Goal: Find contact information: Obtain details needed to contact an individual or organization

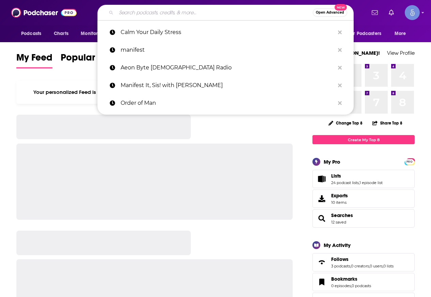
click at [203, 15] on input "Search podcasts, credits, & more..." at bounding box center [214, 12] width 196 height 11
paste input "We're All Insane"
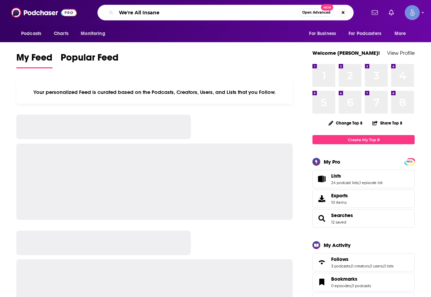
type input "We're All Insane"
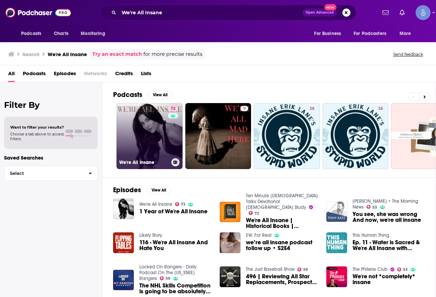
click at [151, 128] on link "72 We're All Insane" at bounding box center [149, 136] width 66 height 66
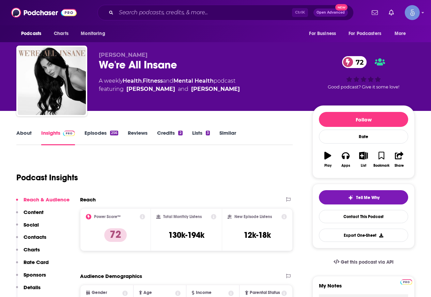
click at [257, 164] on div "Podcast Insights" at bounding box center [151, 173] width 271 height 35
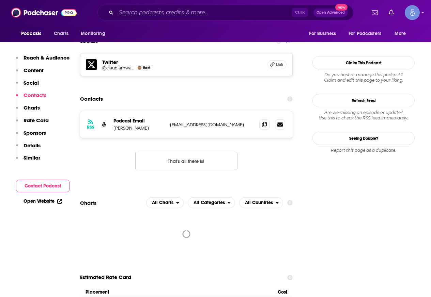
scroll to position [579, 0]
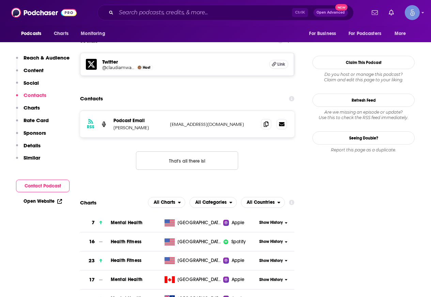
click at [240, 92] on section "Contacts RSS Podcast Email [PERSON_NAME] [EMAIL_ADDRESS][DOMAIN_NAME] [EMAIL_AD…" at bounding box center [187, 136] width 214 height 89
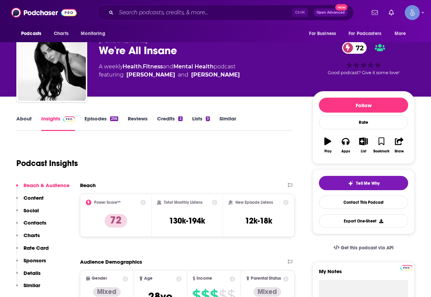
scroll to position [0, 0]
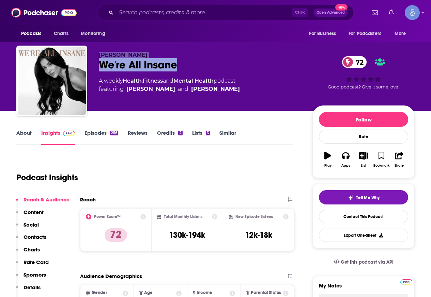
drag, startPoint x: 94, startPoint y: 52, endPoint x: 174, endPoint y: 66, distance: 81.9
click at [174, 66] on div "[PERSON_NAME] We're All Insane 72 A weekly Health , Fitness and Mental Health p…" at bounding box center [215, 83] width 398 height 74
copy div "[PERSON_NAME] We're All Insane"
click at [209, 59] on div "We're All Insane 72" at bounding box center [200, 64] width 203 height 13
drag, startPoint x: 173, startPoint y: 63, endPoint x: 95, endPoint y: 62, distance: 77.6
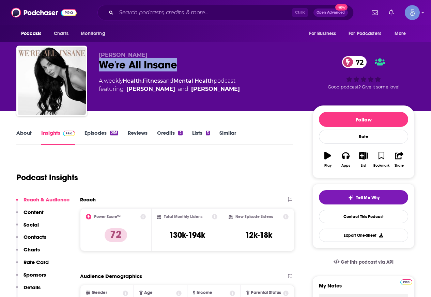
click at [95, 62] on div "[PERSON_NAME] We're All Insane 72 A weekly Health , Fitness and Mental Health p…" at bounding box center [215, 83] width 398 height 74
copy h2 "We're All Insane"
click at [188, 64] on div "We're All Insane 72" at bounding box center [200, 64] width 203 height 13
drag, startPoint x: 199, startPoint y: 63, endPoint x: 97, endPoint y: 53, distance: 103.2
click at [97, 53] on div "[PERSON_NAME] We're All Insane 72 A weekly Health , Fitness and Mental Health p…" at bounding box center [215, 83] width 398 height 74
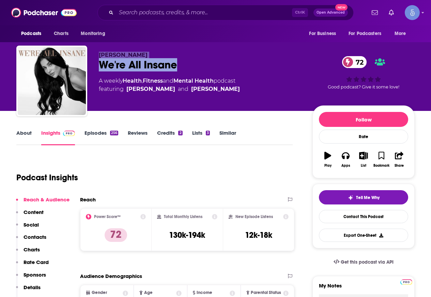
copy div "[PERSON_NAME] We're All Insane"
click at [23, 132] on link "About" at bounding box center [23, 138] width 15 height 16
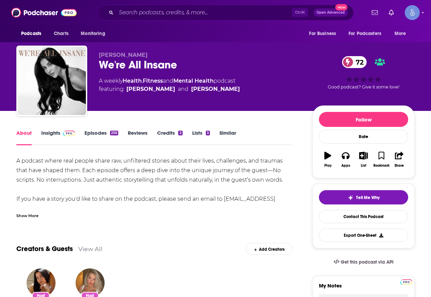
click at [30, 214] on div "Show More" at bounding box center [27, 215] width 22 height 6
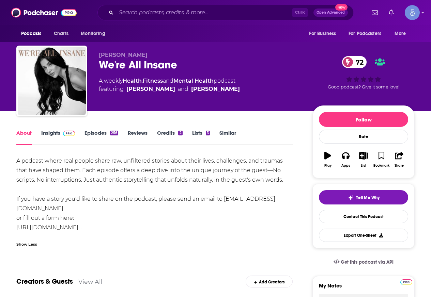
click at [82, 226] on link "[URL][DOMAIN_NAME]…" at bounding box center [48, 227] width 65 height 6
click at [150, 93] on link "[PERSON_NAME]" at bounding box center [150, 89] width 49 height 8
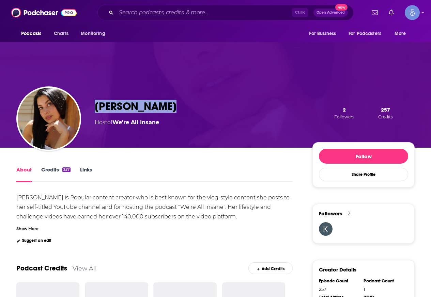
drag, startPoint x: 166, startPoint y: 102, endPoint x: 93, endPoint y: 108, distance: 73.4
click at [93, 108] on div "[PERSON_NAME] Host of We're All Insane 2 Followers 257 Credits" at bounding box center [215, 112] width 398 height 69
click at [181, 107] on div "[PERSON_NAME] Host of We're All Insane 2 Followers 257 Credits" at bounding box center [255, 113] width 320 height 27
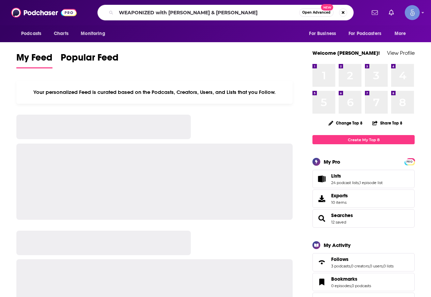
type input "WEAPONIZED with Jeremy Corbell & George Knapp"
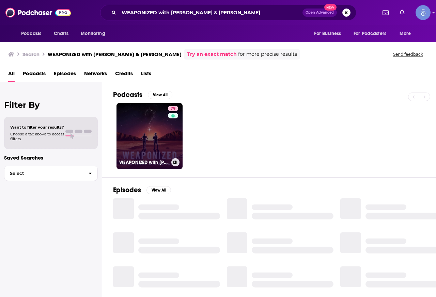
click at [144, 122] on link "79 WEAPONIZED with Jeremy Corbell & George Knapp" at bounding box center [149, 136] width 66 height 66
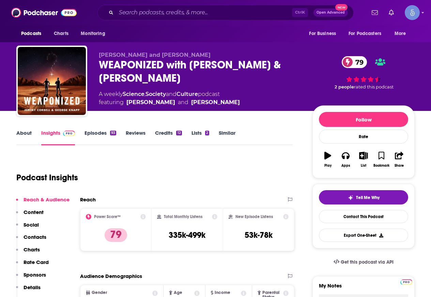
click at [29, 140] on link "About" at bounding box center [23, 138] width 15 height 16
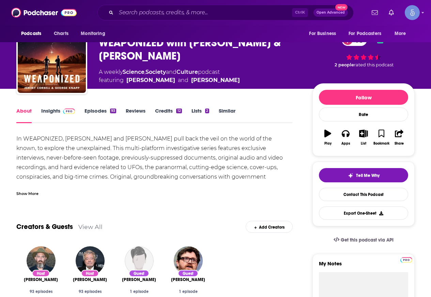
scroll to position [34, 0]
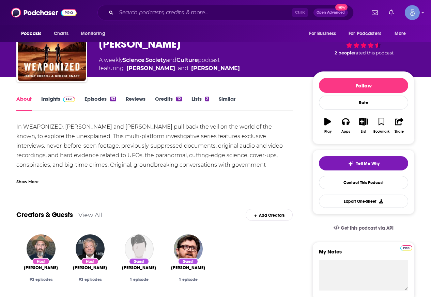
click at [27, 178] on div "Show More" at bounding box center [27, 181] width 22 height 6
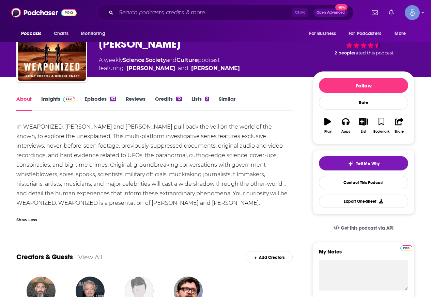
click at [66, 101] on img at bounding box center [69, 99] width 12 height 5
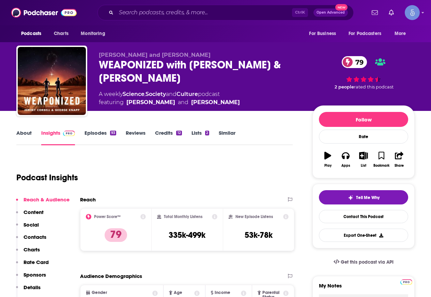
click at [97, 134] on link "Episodes 93" at bounding box center [100, 138] width 32 height 16
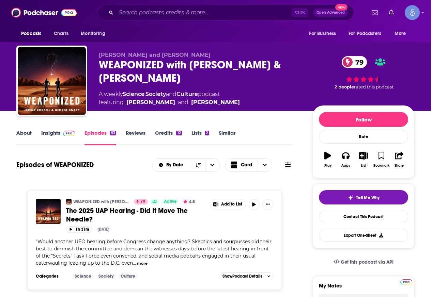
click at [26, 137] on link "About" at bounding box center [23, 138] width 15 height 16
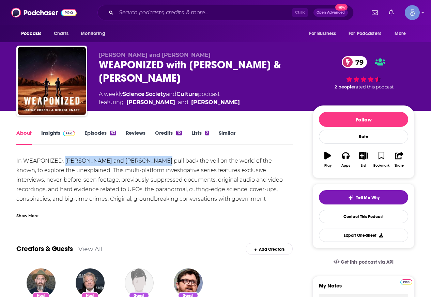
drag, startPoint x: 66, startPoint y: 160, endPoint x: 158, endPoint y: 158, distance: 91.6
click at [158, 158] on div "In WEAPONIZED, Jeremy Corbell and George Knapp pull back the veil on the world …" at bounding box center [154, 199] width 276 height 86
copy div "Jeremy Corbell and George Knapp"
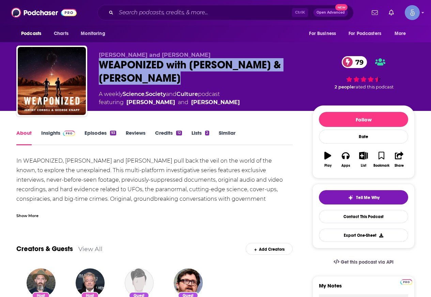
drag, startPoint x: 180, startPoint y: 74, endPoint x: 95, endPoint y: 61, distance: 85.7
click at [95, 61] on div "Jeremy Corbell and George Knapp WEAPONIZED with Jeremy Corbell & George Knapp 7…" at bounding box center [215, 83] width 398 height 74
copy h1 "WEAPONIZED with Jeremy Corbell & George Knapp"
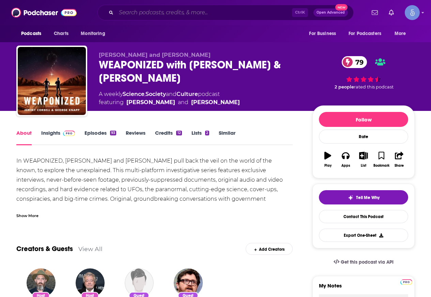
click at [177, 10] on input "Search podcasts, credits, & more..." at bounding box center [204, 12] width 176 height 11
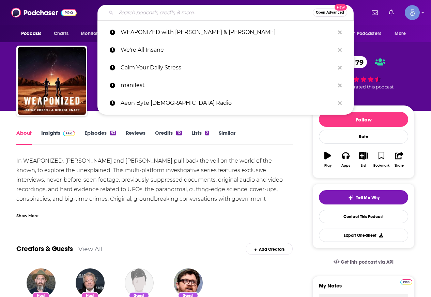
click at [177, 13] on input "Search podcasts, credits, & more..." at bounding box center [214, 12] width 196 height 11
paste input "The Built Online Podcast"
type input "The Built Online Podcast"
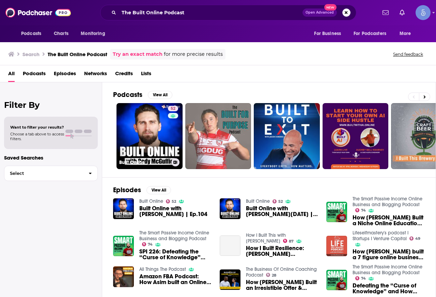
click at [147, 121] on link "52 Built Online" at bounding box center [149, 136] width 66 height 66
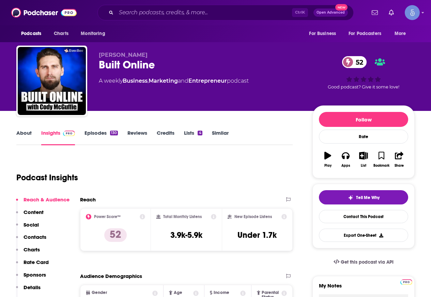
click at [29, 138] on link "About" at bounding box center [23, 138] width 15 height 16
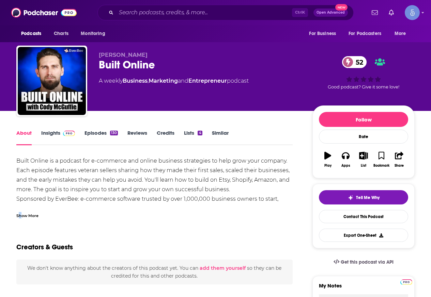
click at [20, 217] on div "Show More" at bounding box center [27, 215] width 22 height 6
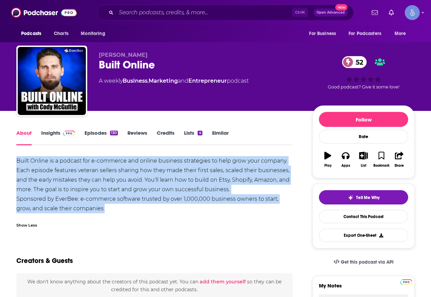
drag, startPoint x: 16, startPoint y: 161, endPoint x: 107, endPoint y: 208, distance: 101.6
click at [107, 208] on div "Built Online is a podcast for e-commerce and online business strategies to help…" at bounding box center [154, 184] width 276 height 57
copy div "Built Online is a podcast for e-commerce and online business strategies to help…"
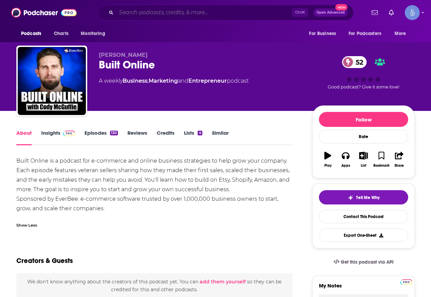
click at [186, 17] on input "Search podcasts, credits, & more..." at bounding box center [204, 12] width 176 height 11
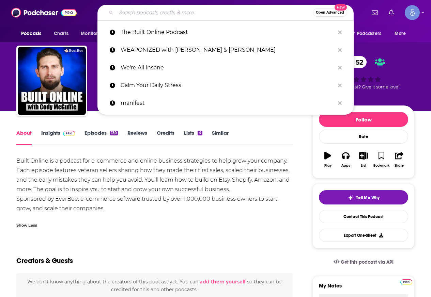
paste input "Product Led Growth Leaders"
type input "Product Led Growth Leaders"
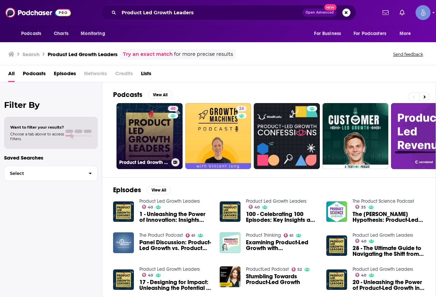
click at [155, 127] on link "40 Product Led Growth Leaders" at bounding box center [149, 136] width 66 height 66
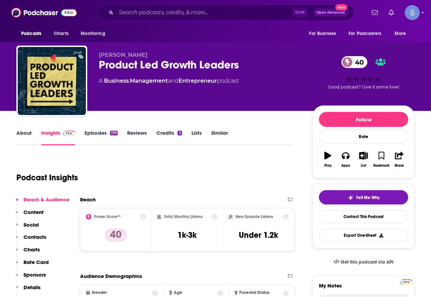
click at [159, 2] on div "Podcasts Charts Monitoring Ctrl K Open Advanced New For Business For Podcasters…" at bounding box center [215, 12] width 431 height 25
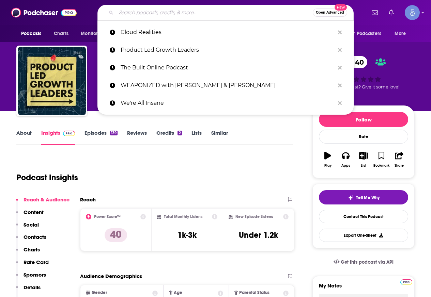
click at [142, 13] on input "Search podcasts, credits, & more..." at bounding box center [214, 12] width 196 height 11
paste input "WEAPONIZED with Jeremy Corbell & George Knapp"
type input "WEAPONIZED with Jeremy Corbell & George Knapp"
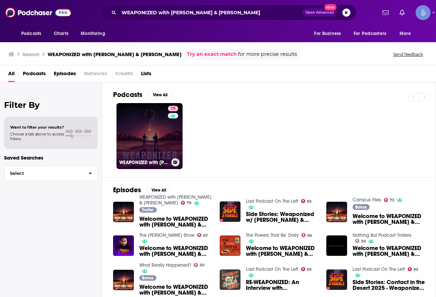
click at [161, 130] on link "79 WEAPONIZED with Jeremy Corbell & George Knapp" at bounding box center [149, 136] width 66 height 66
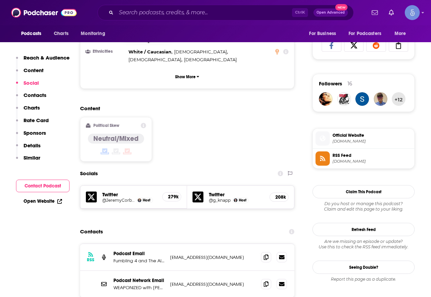
scroll to position [511, 0]
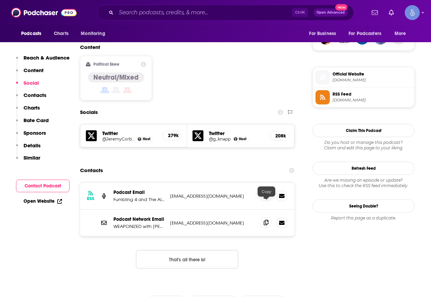
click at [263, 218] on span at bounding box center [266, 223] width 10 height 10
click at [172, 17] on input "Search podcasts, credits, & more..." at bounding box center [204, 12] width 176 height 11
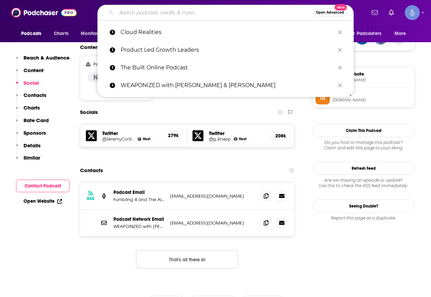
paste input "Mike Drop"
type input "Mike Drop"
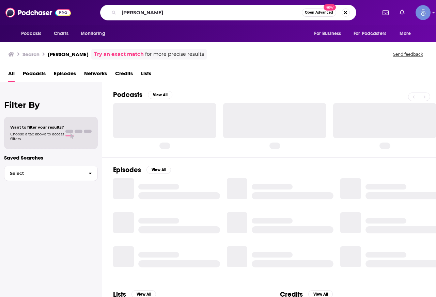
drag, startPoint x: 173, startPoint y: 17, endPoint x: 105, endPoint y: 136, distance: 136.3
click at [105, 136] on div "Podcasts View All Episodes View All Lists View All biz Photography Podcasts Tha…" at bounding box center [269, 189] width 334 height 215
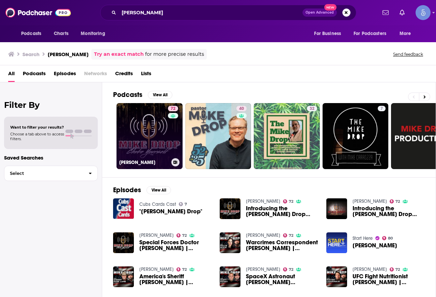
click at [141, 129] on link "72 Mike Drop" at bounding box center [149, 136] width 66 height 66
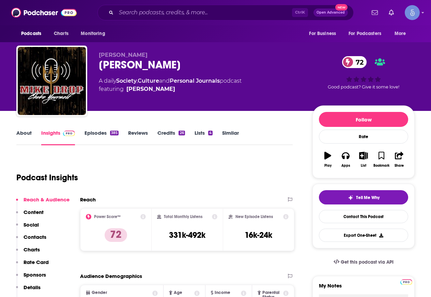
click at [25, 132] on link "About" at bounding box center [23, 138] width 15 height 16
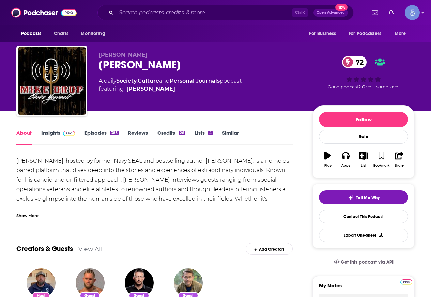
click at [29, 217] on div "Show More" at bounding box center [27, 215] width 22 height 6
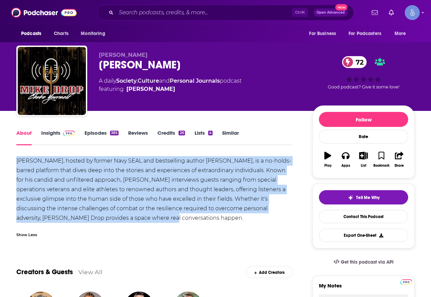
drag, startPoint x: 17, startPoint y: 159, endPoint x: 125, endPoint y: 218, distance: 123.5
click at [125, 218] on div "Mike Drop, hosted by former Navy SEAL and bestselling author Mike Ritland, is a…" at bounding box center [154, 189] width 276 height 67
copy div "Mike Drop, hosted by former Navy SEAL and bestselling author Mike Ritland, is a…"
click at [60, 130] on link "Insights" at bounding box center [58, 138] width 34 height 16
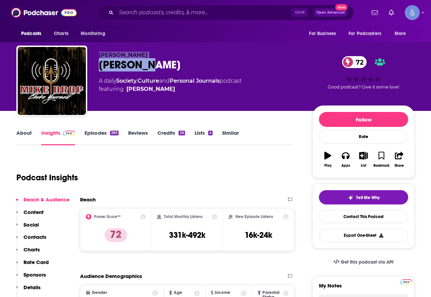
drag, startPoint x: 153, startPoint y: 60, endPoint x: 96, endPoint y: 55, distance: 57.4
click at [96, 55] on div "Mike Ritland Mike Drop 72 A daily Society , Culture and Personal Journals podca…" at bounding box center [215, 83] width 398 height 74
copy div "Mike Ritland Mike Drop"
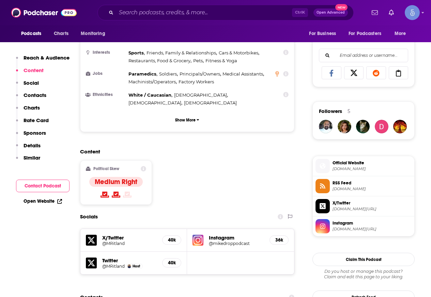
scroll to position [443, 0]
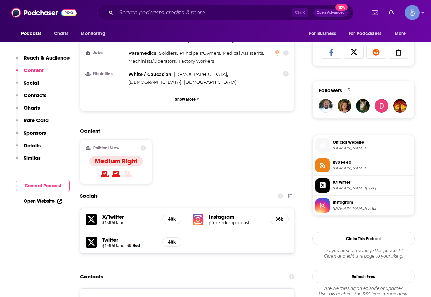
drag, startPoint x: 207, startPoint y: 260, endPoint x: 162, endPoint y: 258, distance: 45.3
click at [0, 0] on div "Podcast Email Mike Ritland mike@trikos.com mike@trikos.com" at bounding box center [0, 0] width 0 height 0
click at [206, 289] on div "RSS Podcast Email Mike Ritland mike@trikos.com mike@trikos.com" at bounding box center [187, 302] width 214 height 27
drag, startPoint x: 207, startPoint y: 259, endPoint x: 170, endPoint y: 260, distance: 36.4
click at [170, 297] on p "mike@trikos.com" at bounding box center [212, 303] width 85 height 6
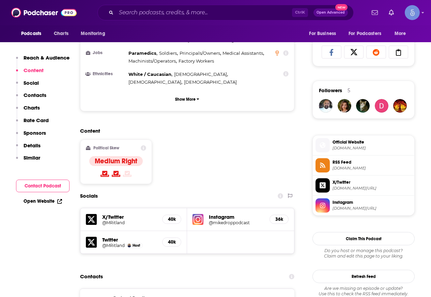
copy p "mike@trikos.com"
click at [265, 297] on span at bounding box center [266, 302] width 10 height 10
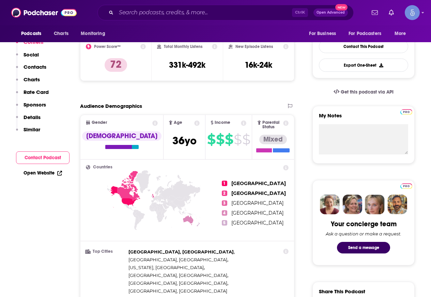
scroll to position [0, 0]
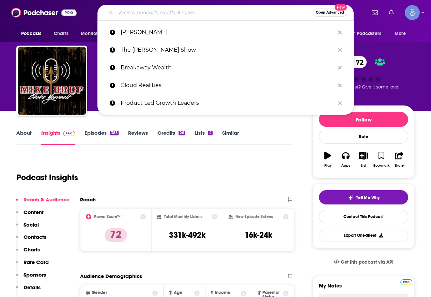
click at [165, 10] on input "Search podcasts, credits, & more..." at bounding box center [214, 12] width 196 height 11
paste input "Danny Jones Podcast"
type input "Danny Jones Podcast"
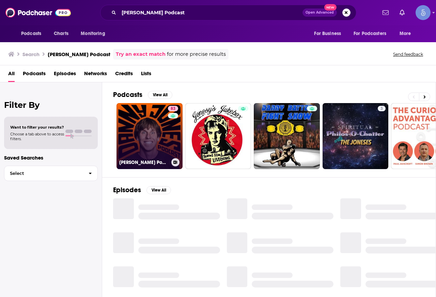
click at [154, 136] on link "83 Danny Jones Podcast" at bounding box center [149, 136] width 66 height 66
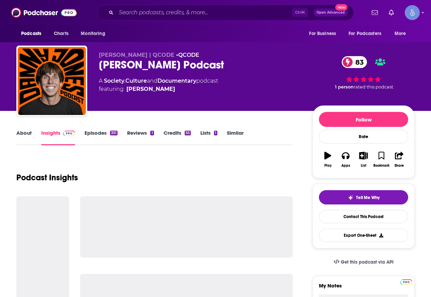
click at [30, 130] on link "About" at bounding box center [23, 138] width 15 height 16
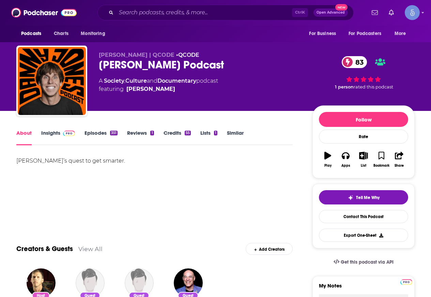
click at [54, 133] on link "Insights" at bounding box center [58, 138] width 34 height 16
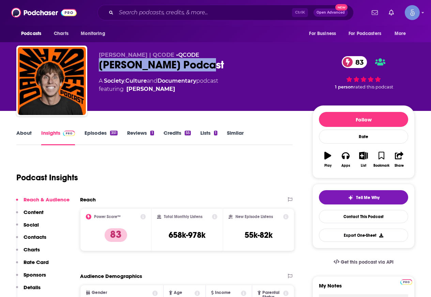
drag, startPoint x: 217, startPoint y: 64, endPoint x: 98, endPoint y: 69, distance: 119.6
click at [98, 69] on div "Danny Jones | QCODE • QCODE Danny Jones Podcast 83 A Society , Culture and Docu…" at bounding box center [215, 83] width 398 height 74
copy h2 "Danny Jones Podcast"
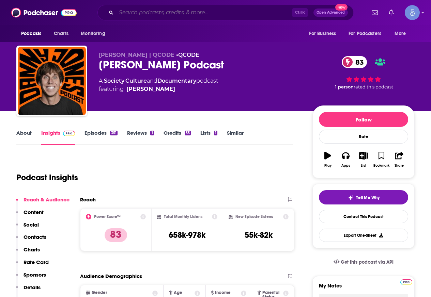
click at [143, 15] on input "Search podcasts, credits, & more..." at bounding box center [204, 12] width 176 height 11
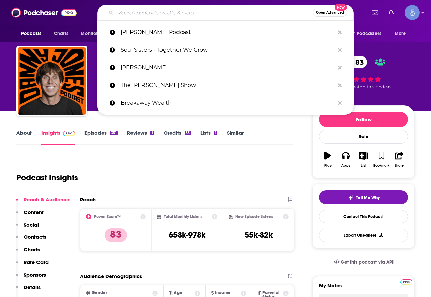
paste input "Front Row Seat with Ken Coleman"
type input "Front Row Seat with Ken Coleman"
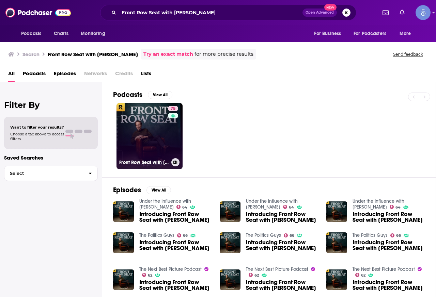
click at [167, 133] on link "75 Front Row Seat with Ken Coleman" at bounding box center [149, 136] width 66 height 66
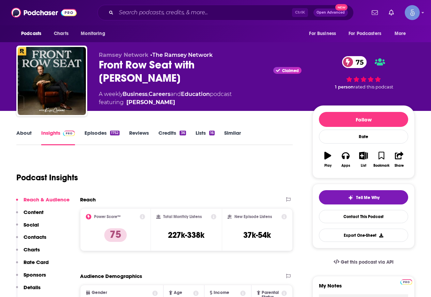
click at [28, 138] on link "About" at bounding box center [23, 138] width 15 height 16
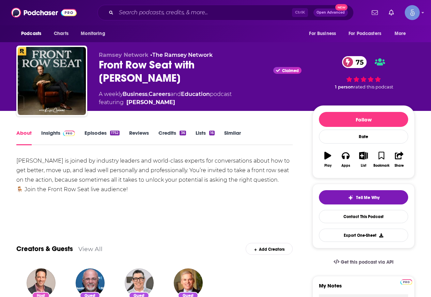
click at [67, 139] on link "Insights" at bounding box center [58, 138] width 34 height 16
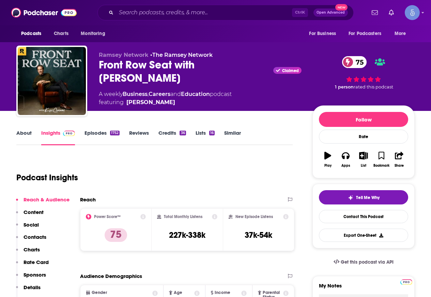
click at [24, 133] on link "About" at bounding box center [23, 138] width 15 height 16
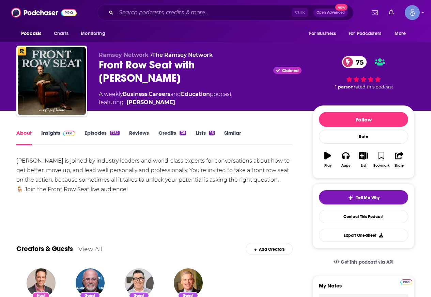
click at [171, 7] on div "Ctrl K Open Advanced New" at bounding box center [225, 13] width 256 height 16
click at [156, 18] on div "Ctrl K Open Advanced New" at bounding box center [225, 13] width 256 height 16
click at [159, 8] on input "Search podcasts, credits, & more..." at bounding box center [204, 12] width 176 height 11
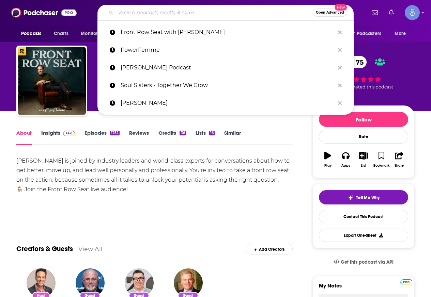
paste input "Escaping the Drift with John Gafford"
type input "Escaping the Drift with John Gafford"
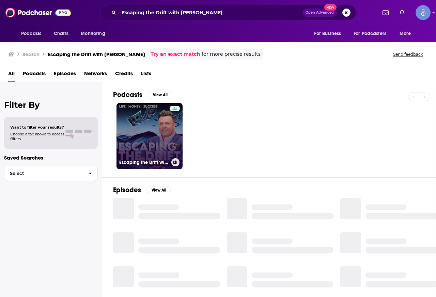
click at [157, 128] on link "Escaping the Drift with John Gafford" at bounding box center [149, 136] width 66 height 66
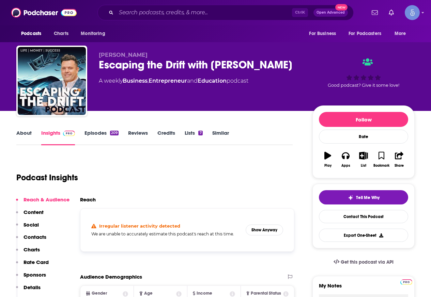
click at [274, 61] on div "Escaping the Drift with John Gafford" at bounding box center [200, 64] width 203 height 13
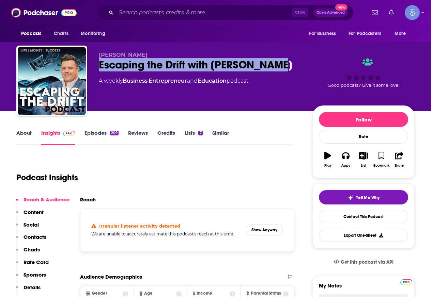
drag, startPoint x: 282, startPoint y: 63, endPoint x: 98, endPoint y: 69, distance: 184.3
click at [98, 69] on div "John Gafford Escaping the Drift with John Gafford A weekly Business , Entrepren…" at bounding box center [215, 83] width 398 height 74
copy h2 "Escaping the Drift with John Gafford"
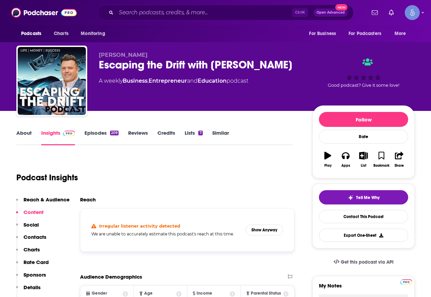
click at [185, 20] on div "Ctrl K Open Advanced New" at bounding box center [225, 13] width 256 height 16
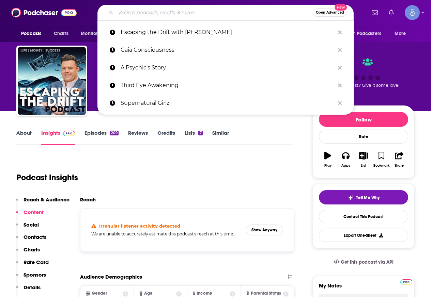
click at [185, 15] on input "Search podcasts, credits, & more..." at bounding box center [214, 12] width 196 height 11
paste input "The Power Move Podcast"
type input "The Power Move Podcast"
